Goal: Transaction & Acquisition: Purchase product/service

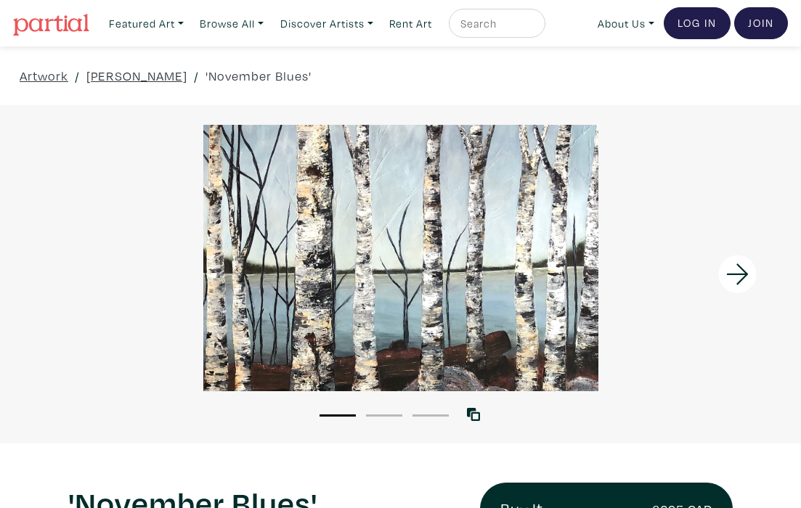
click at [734, 277] on icon at bounding box center [737, 274] width 49 height 39
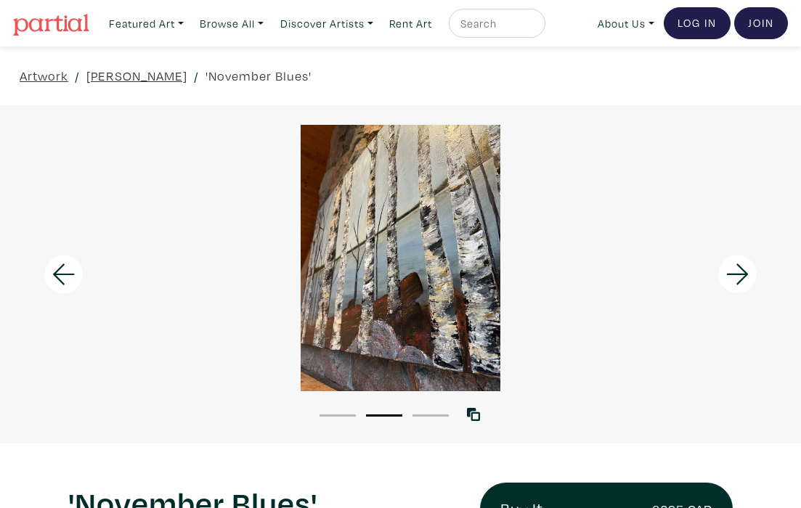
click at [732, 272] on icon at bounding box center [737, 274] width 49 height 39
click at [64, 288] on icon at bounding box center [63, 274] width 49 height 39
click at [67, 284] on icon at bounding box center [63, 274] width 49 height 39
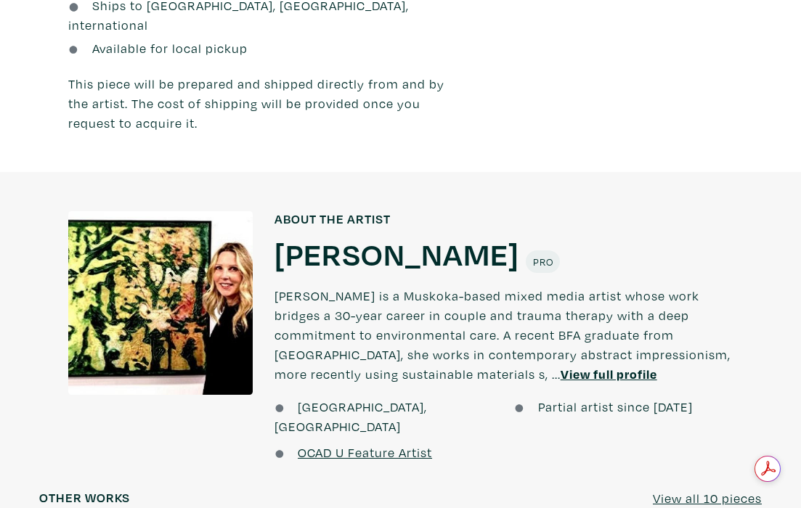
scroll to position [1181, 0]
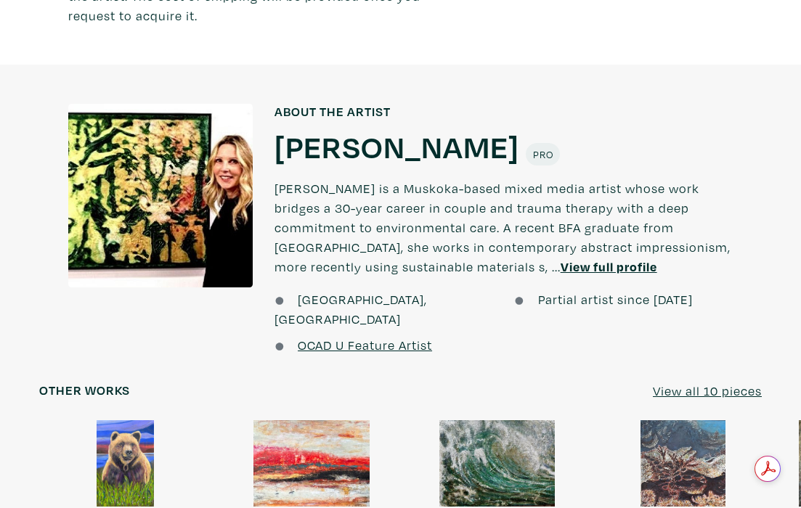
click at [561, 259] on u "View full profile" at bounding box center [609, 267] width 97 height 17
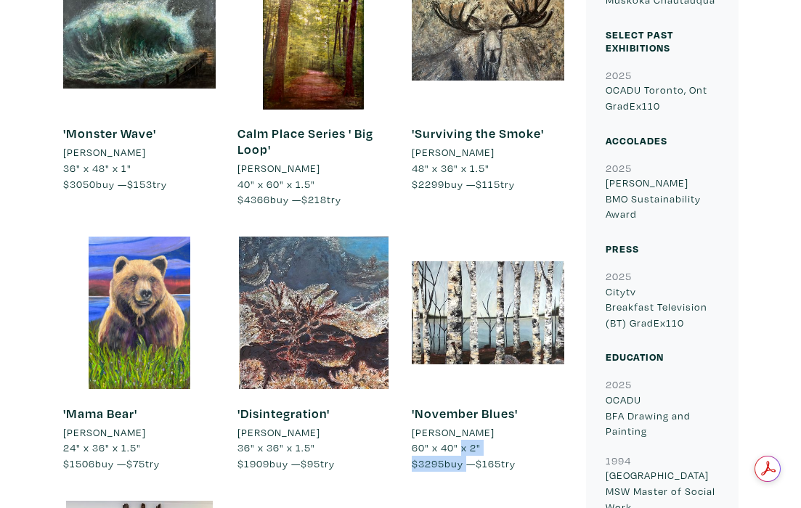
drag, startPoint x: 408, startPoint y: 432, endPoint x: 464, endPoint y: 460, distance: 62.4
click at [464, 460] on div "'November Blues' Lisa Skelding 60" x 40" x 2" $3295 buy — $165 try #landscape #…" at bounding box center [488, 369] width 174 height 264
click at [464, 460] on span "$3295 buy — $165 try" at bounding box center [464, 464] width 104 height 14
drag, startPoint x: 465, startPoint y: 459, endPoint x: 400, endPoint y: 419, distance: 76.0
click at [401, 419] on div "'November Blues' Lisa Skelding 60" x 40" x 2" $3295 buy — $165 try #landscape #…" at bounding box center [488, 369] width 174 height 264
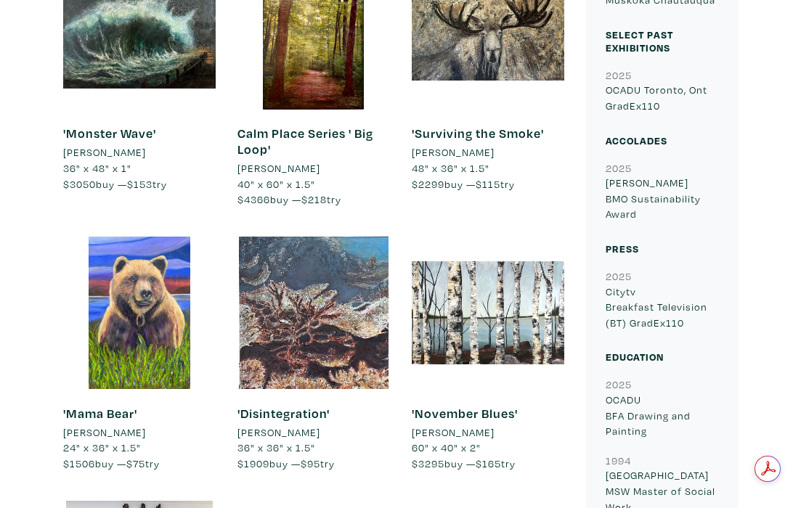
click at [410, 397] on div "'November Blues' Lisa Skelding 60" x 40" x 2" $3295 buy — $165 try #landscape #…" at bounding box center [488, 369] width 174 height 264
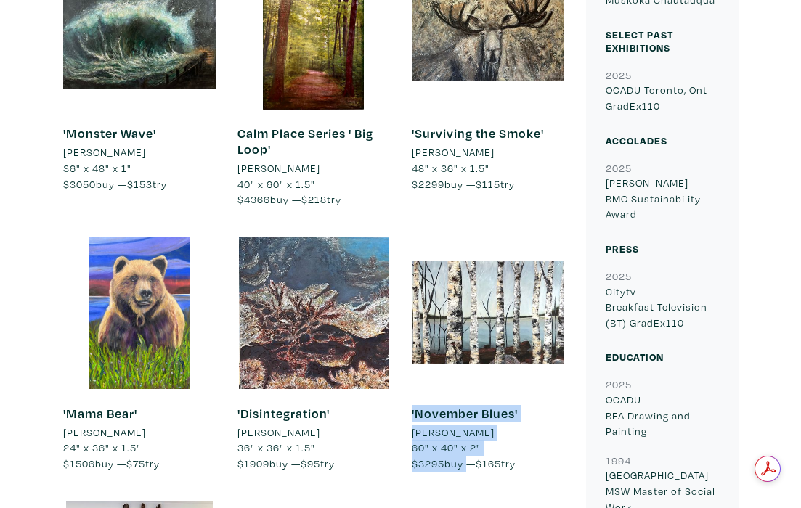
drag, startPoint x: 410, startPoint y: 397, endPoint x: 460, endPoint y: 456, distance: 77.3
click at [461, 456] on div "'November Blues' Lisa Skelding 60" x 40" x 2" $3295 buy — $165 try #landscape #…" at bounding box center [488, 369] width 174 height 264
copy div "'November Blues' Lisa Skelding 60" x 40" x 2" $3295 buy"
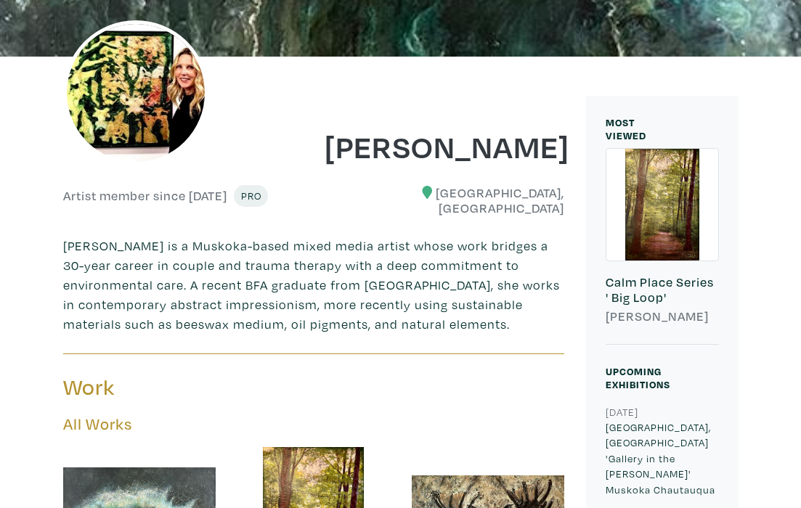
scroll to position [191, 0]
